Goal: Use online tool/utility: Utilize a website feature to perform a specific function

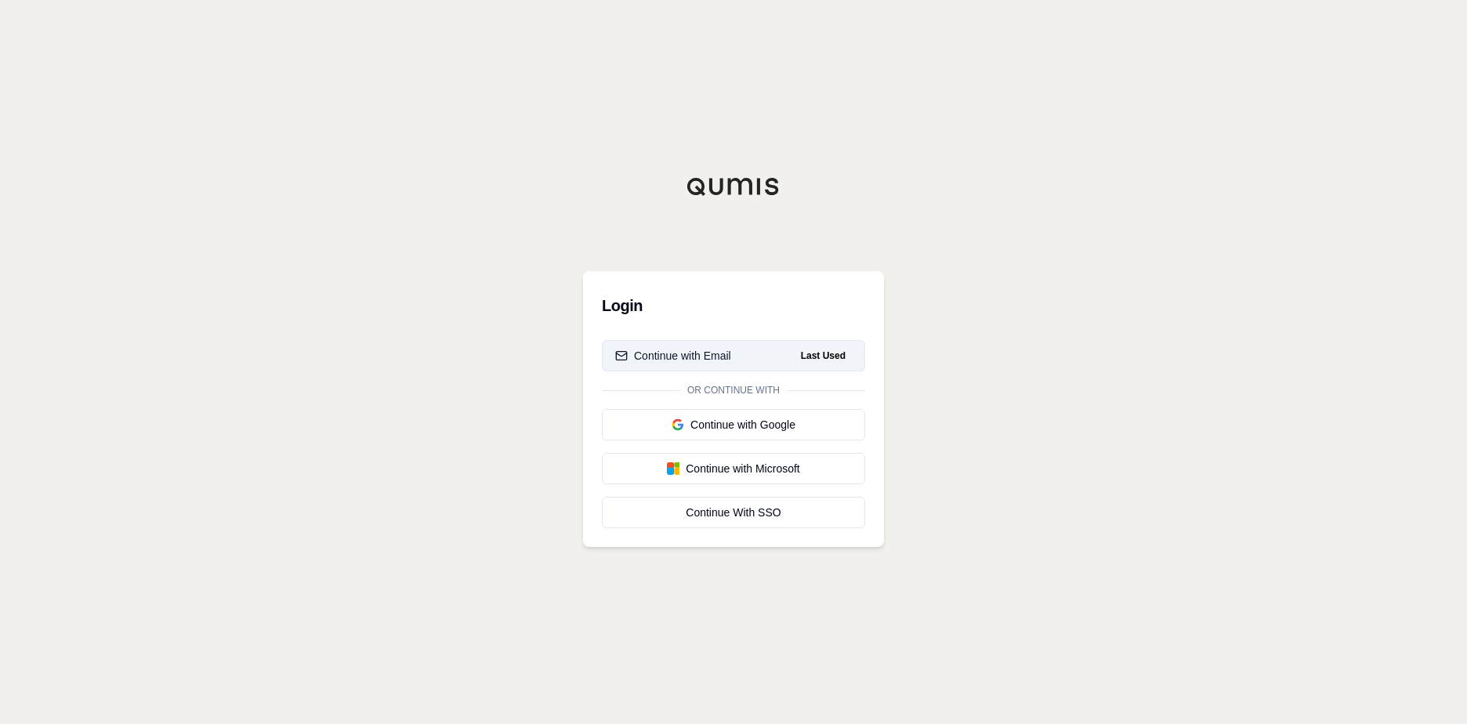
click at [802, 357] on span "Last Used" at bounding box center [823, 355] width 57 height 19
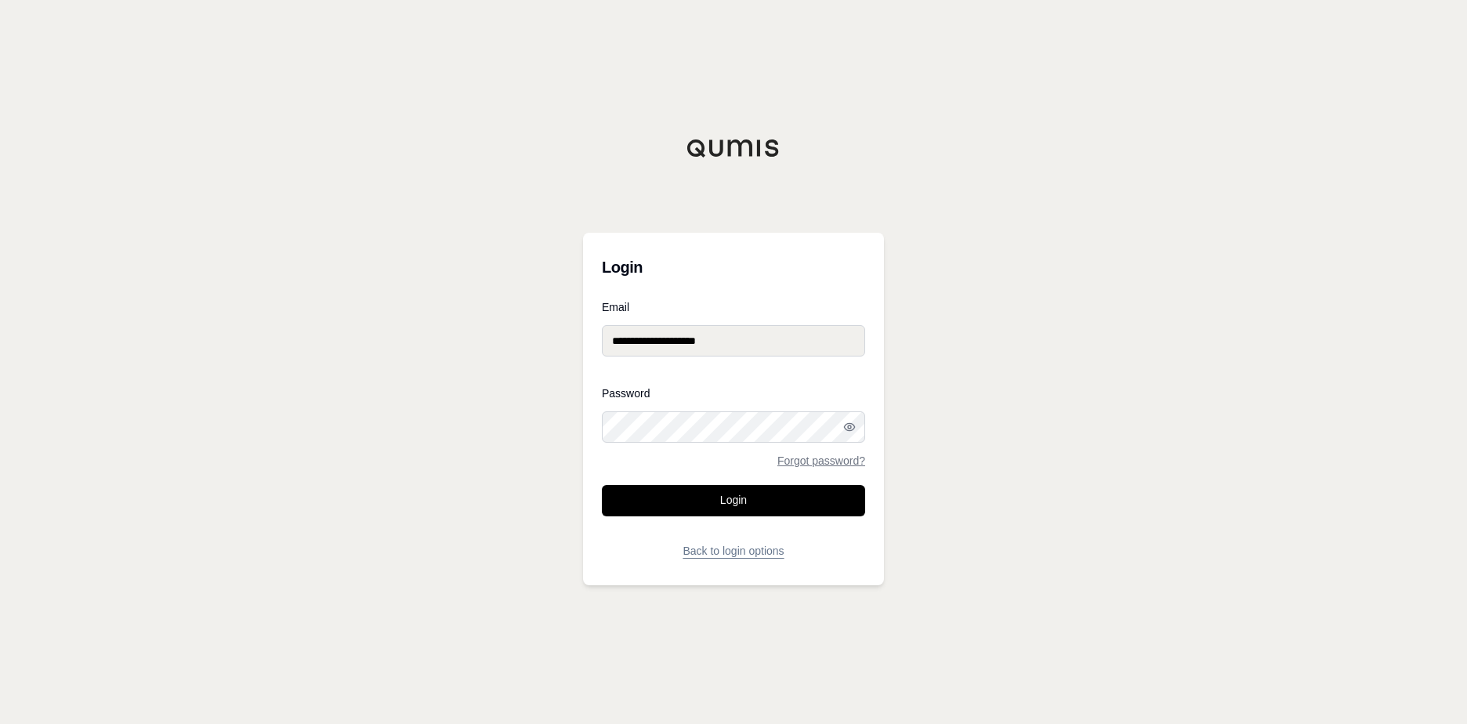
drag, startPoint x: 773, startPoint y: 498, endPoint x: 777, endPoint y: 563, distance: 64.3
click at [773, 498] on button "Login" at bounding box center [733, 500] width 263 height 31
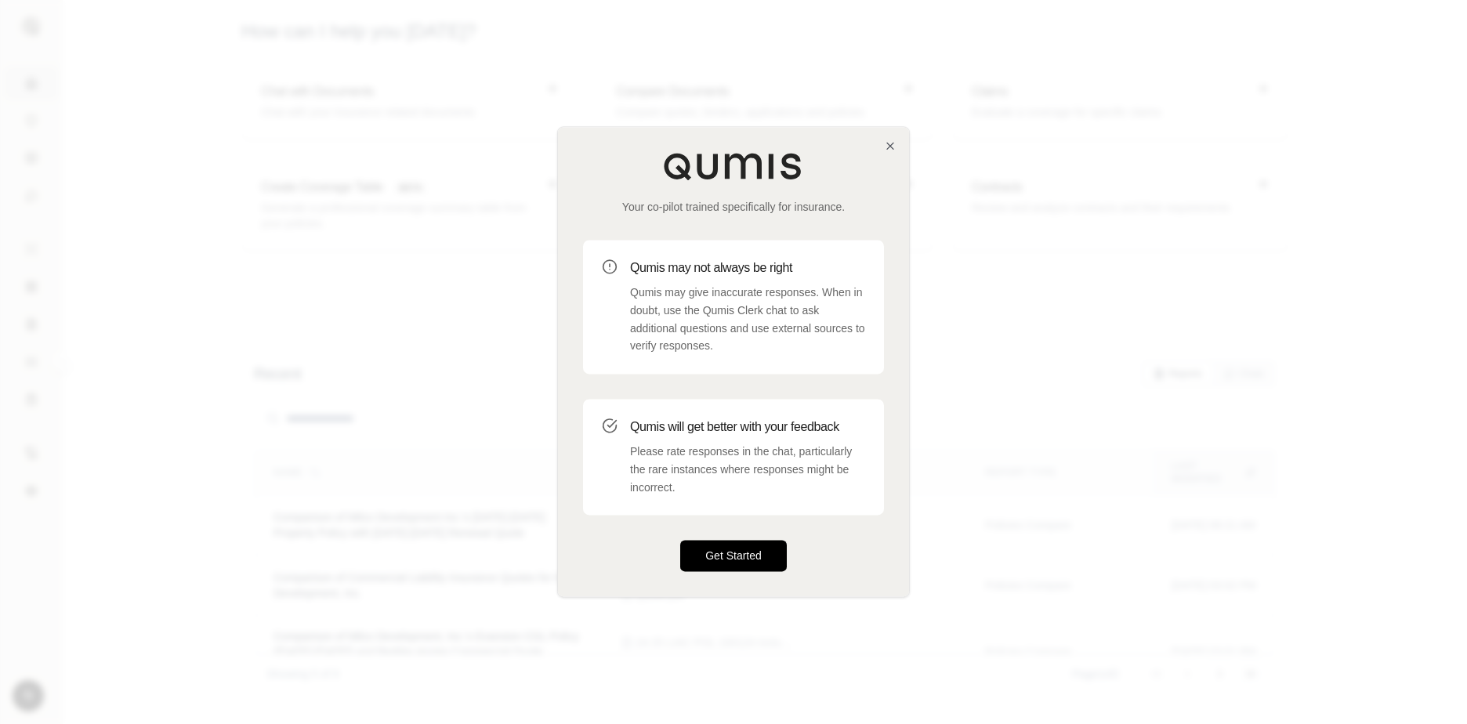
click at [740, 553] on button "Get Started" at bounding box center [733, 556] width 107 height 31
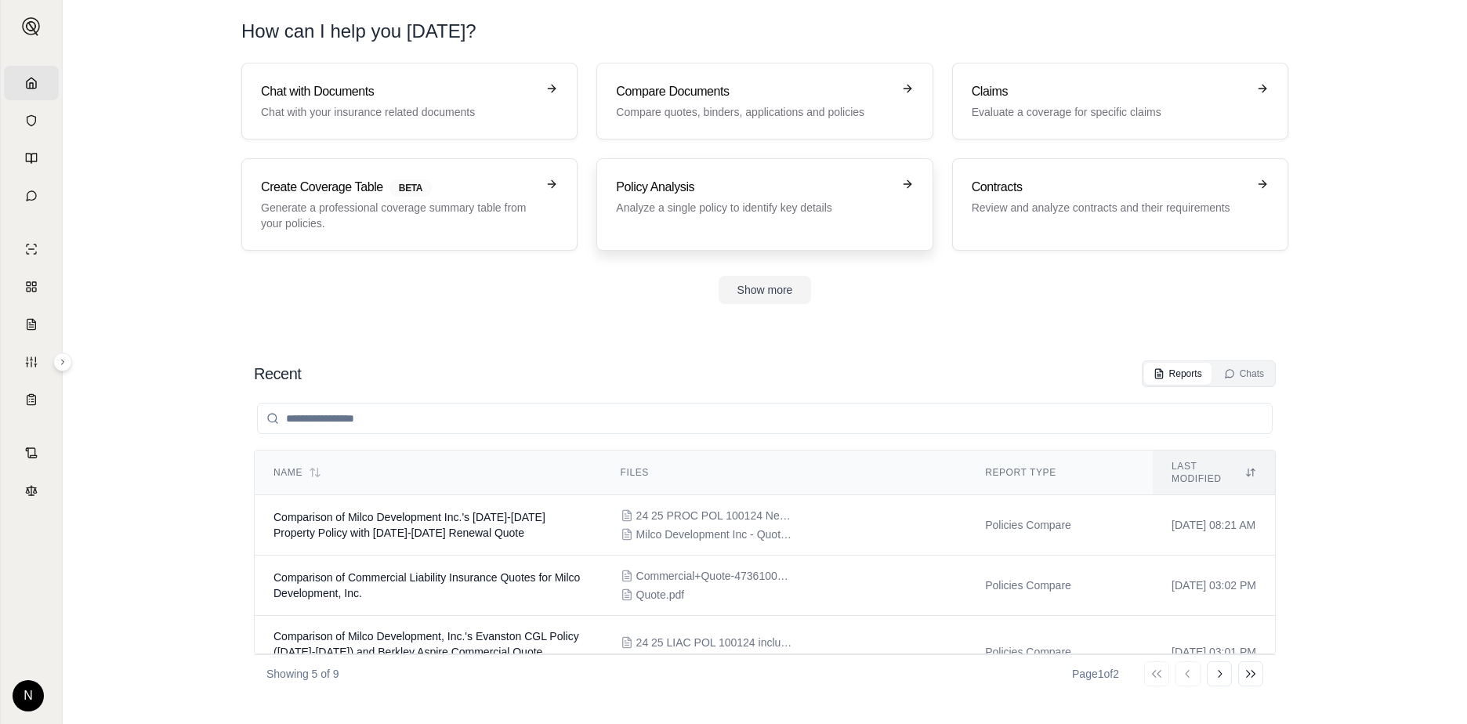
click at [735, 201] on p "Analyze a single policy to identify key details" at bounding box center [753, 208] width 275 height 16
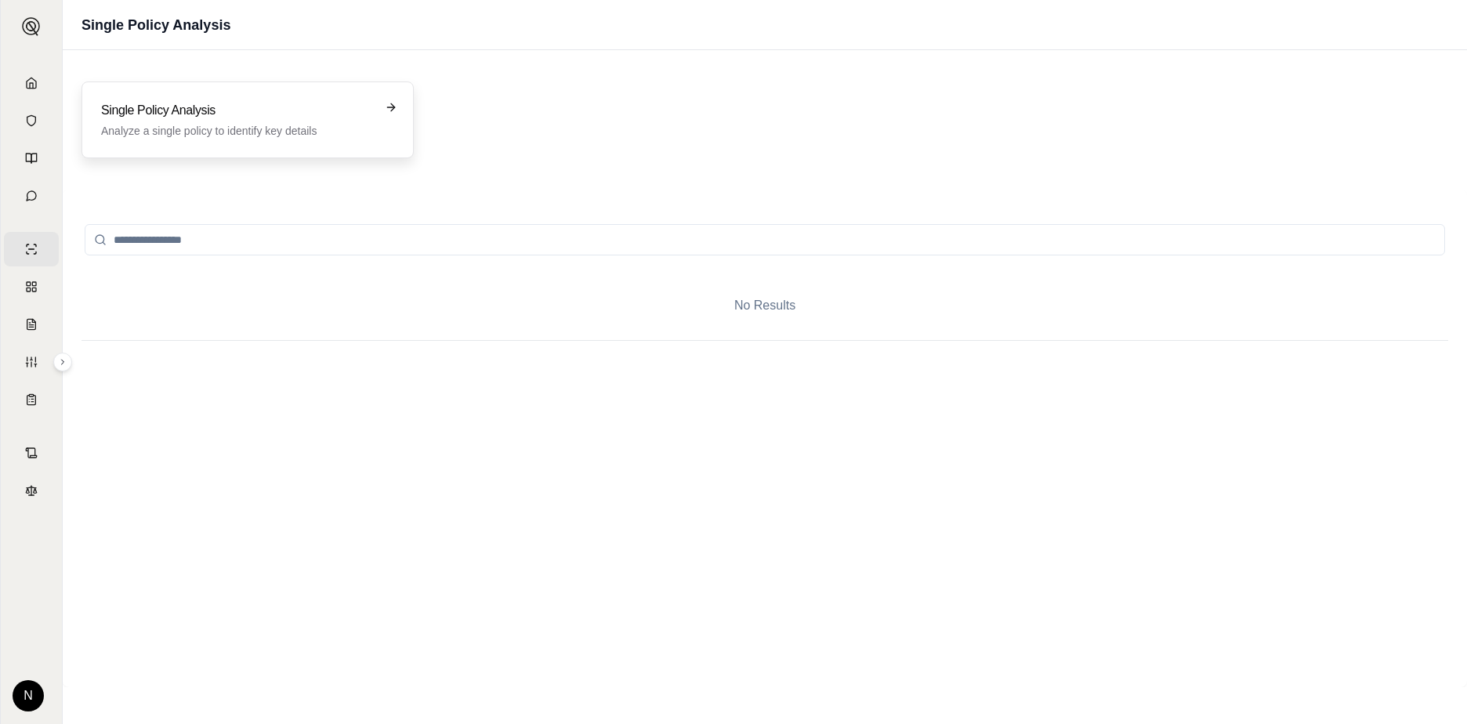
click at [294, 110] on h3 "Single Policy Analysis" at bounding box center [236, 110] width 271 height 19
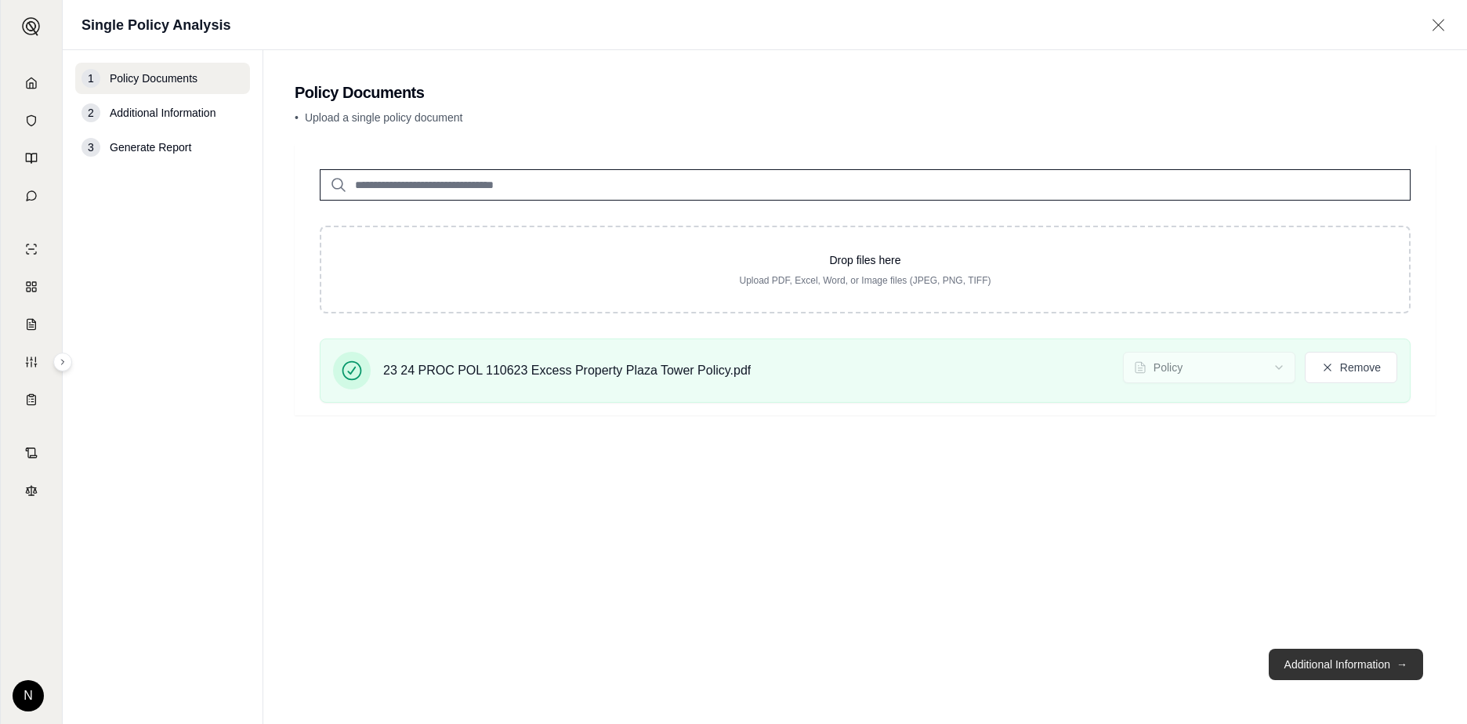
click at [1329, 665] on button "Additional Information →" at bounding box center [1346, 664] width 154 height 31
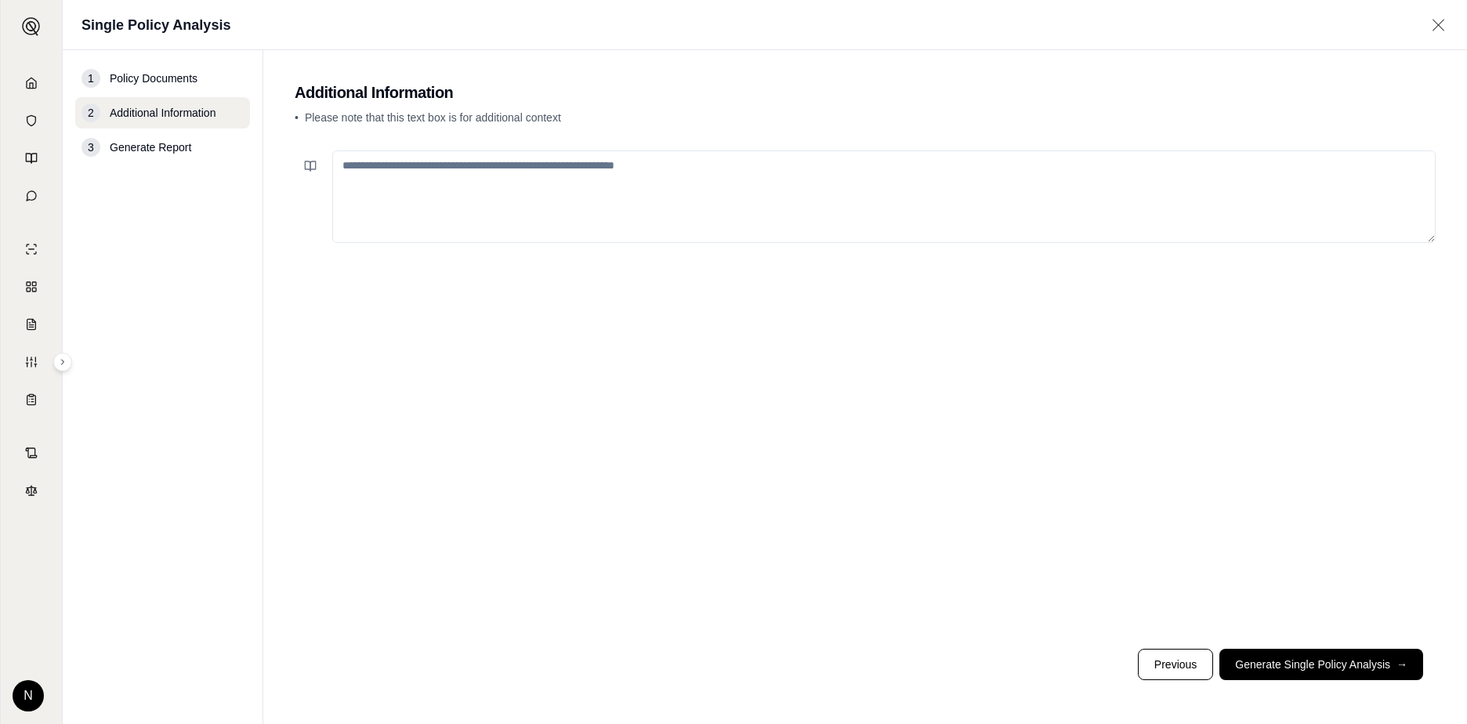
click at [505, 179] on textarea at bounding box center [883, 196] width 1103 height 92
click at [47, 30] on div at bounding box center [47, 27] width 0 height 50
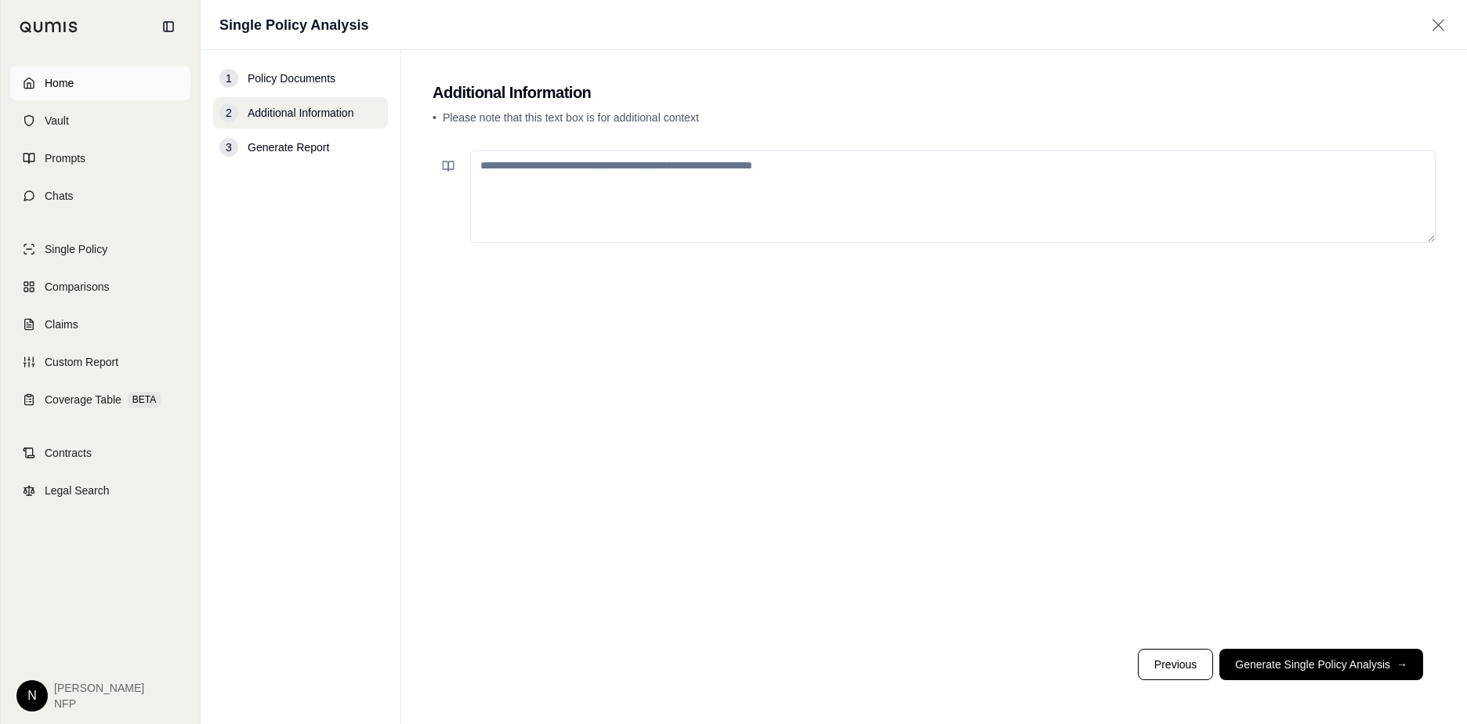
click at [58, 87] on span "Home" at bounding box center [59, 83] width 29 height 16
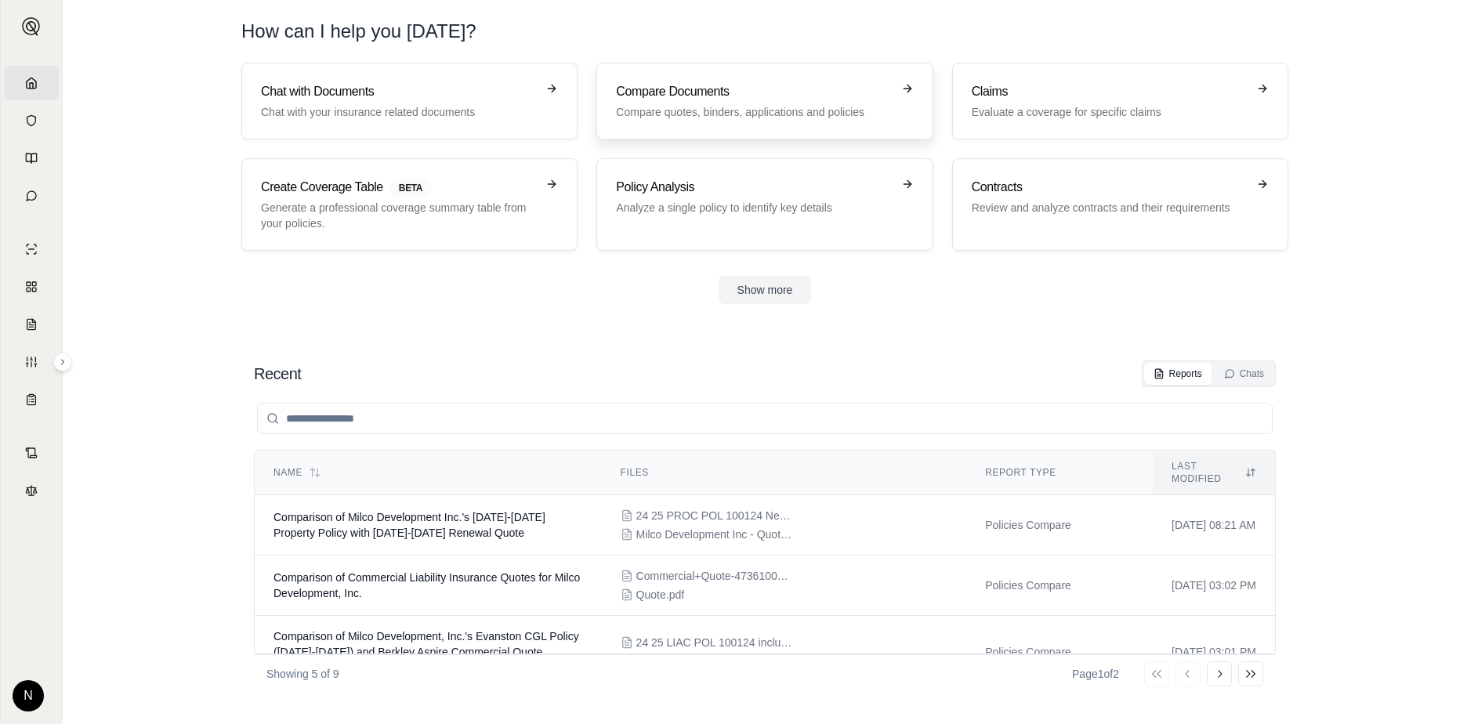
click at [767, 112] on p "Compare quotes, binders, applications and policies" at bounding box center [753, 112] width 275 height 16
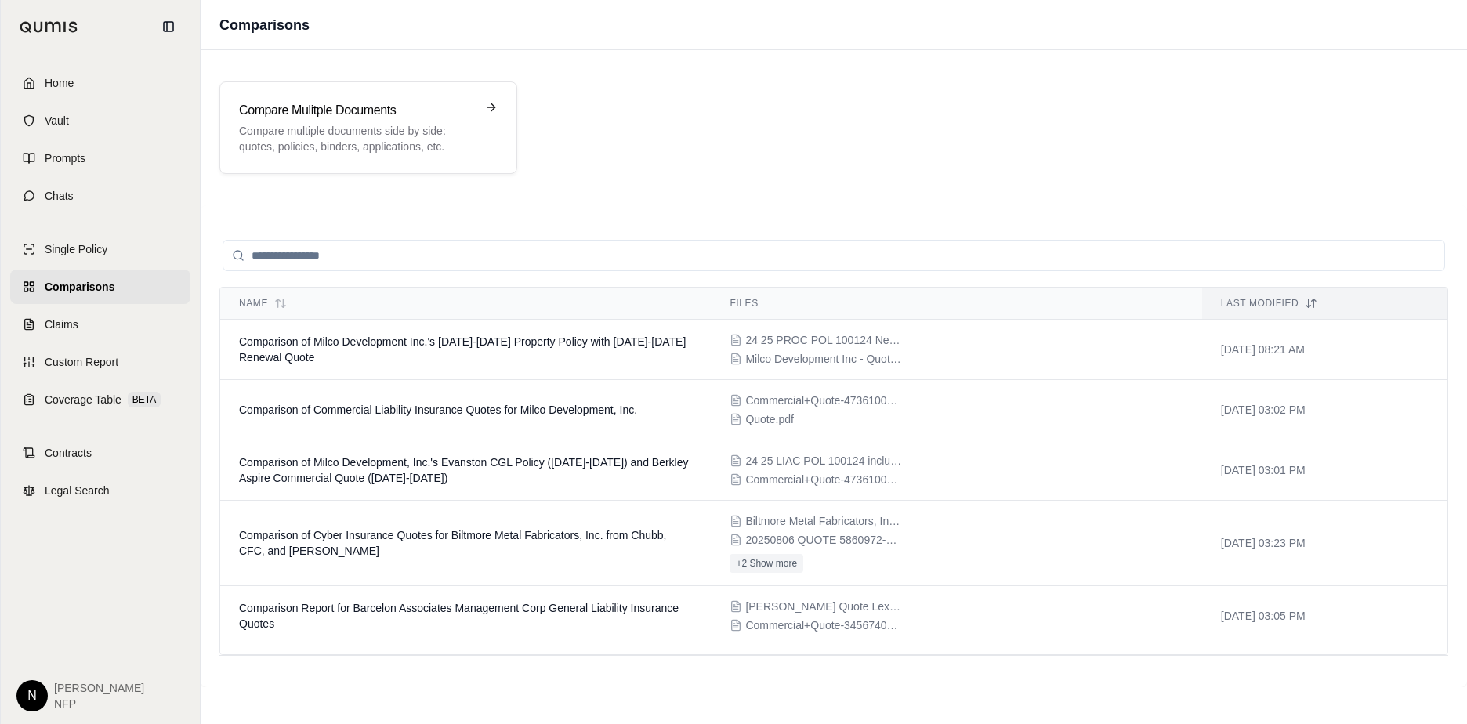
click at [31, 24] on img at bounding box center [49, 27] width 59 height 12
click at [33, 85] on icon at bounding box center [29, 83] width 13 height 13
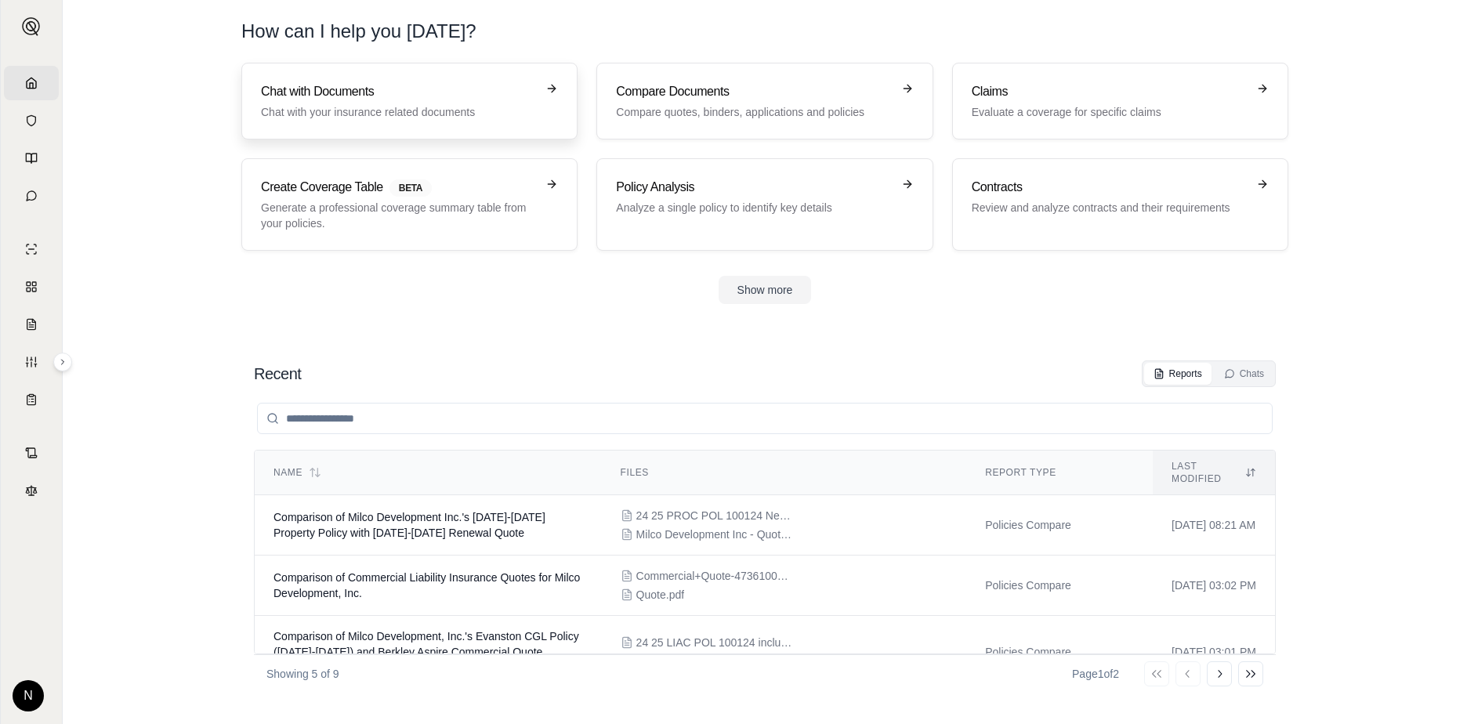
click at [375, 117] on p "Chat with your insurance related documents" at bounding box center [398, 112] width 275 height 16
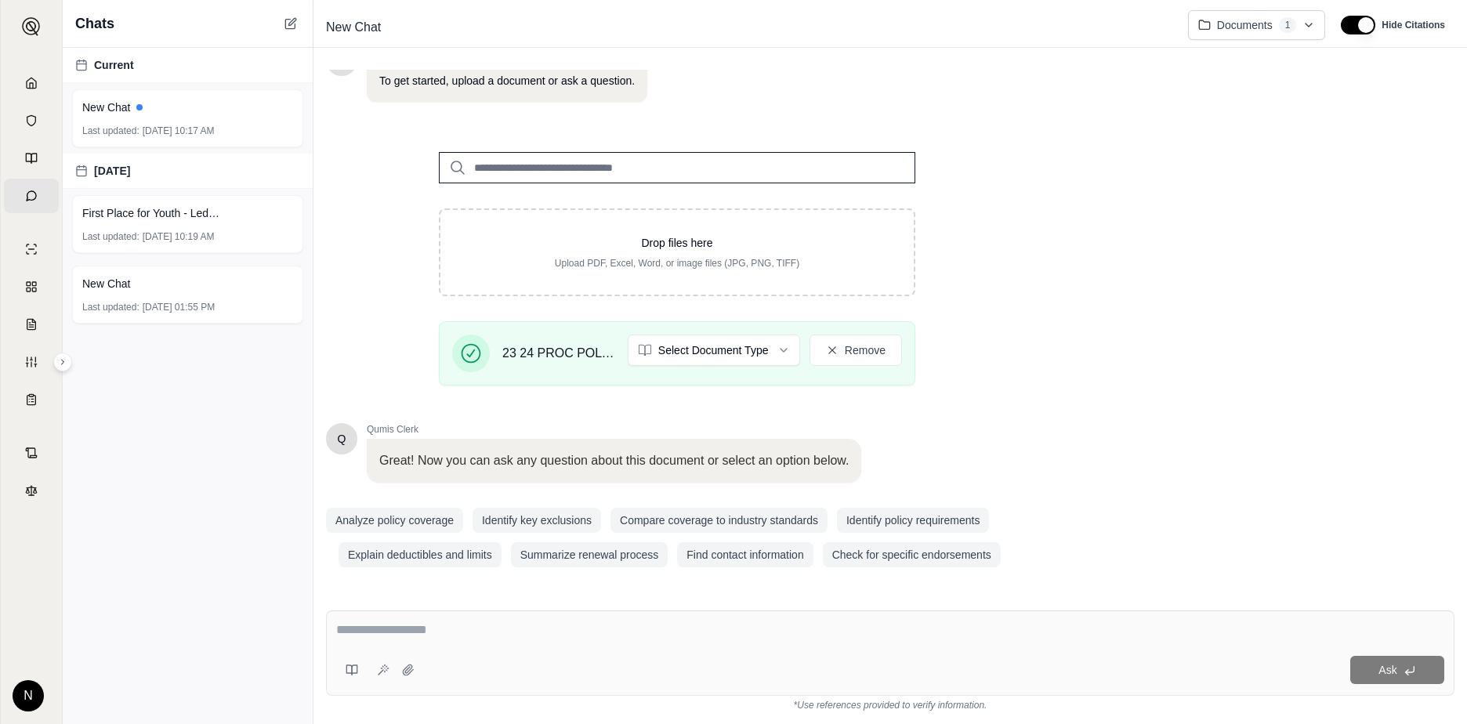
scroll to position [125, 0]
click at [529, 622] on textarea at bounding box center [890, 630] width 1108 height 19
type textarea "**********"
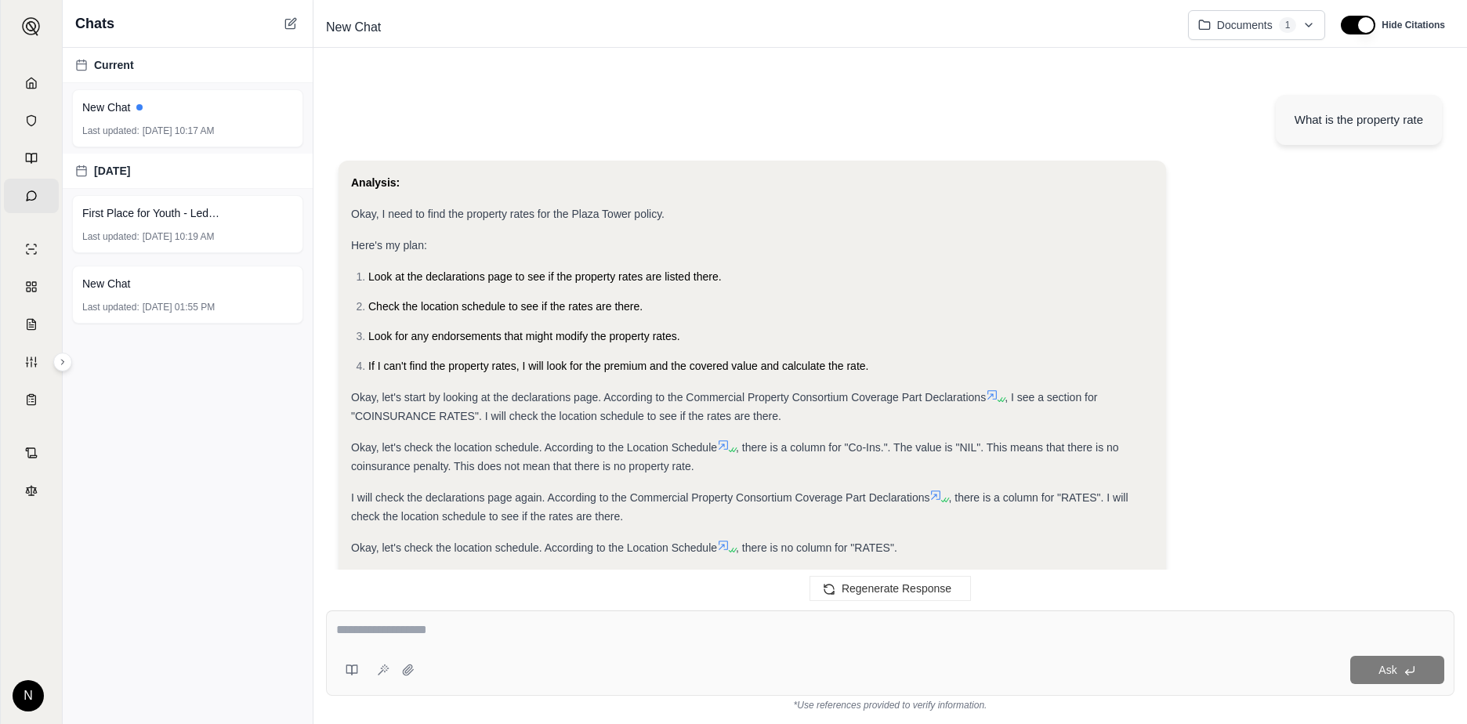
scroll to position [1131, 0]
